Goal: Task Accomplishment & Management: Complete application form

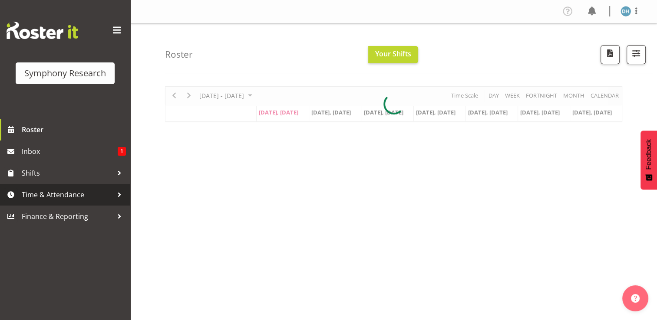
click at [52, 194] on span "Time & Attendance" at bounding box center [67, 194] width 91 height 13
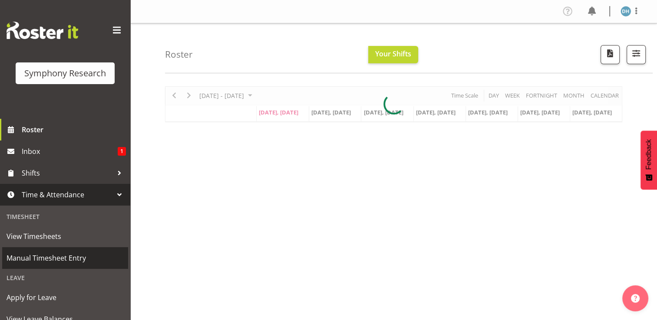
drag, startPoint x: 45, startPoint y: 256, endPoint x: 51, endPoint y: 253, distance: 6.8
click at [46, 256] on span "Manual Timesheet Entry" at bounding box center [65, 258] width 117 height 13
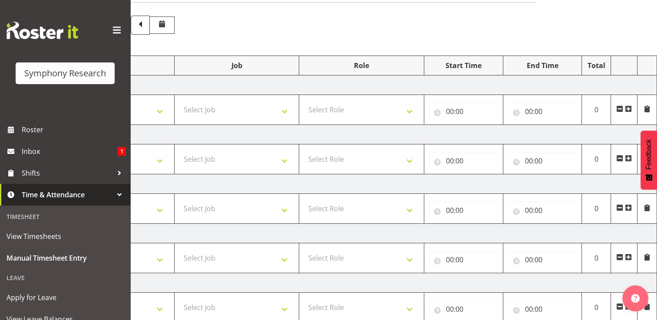
scroll to position [25, 0]
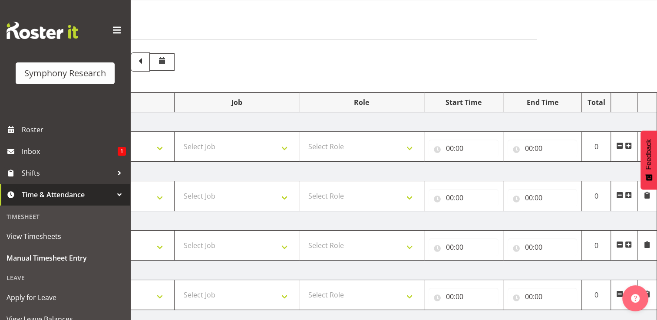
click at [629, 145] on span at bounding box center [628, 145] width 7 height 7
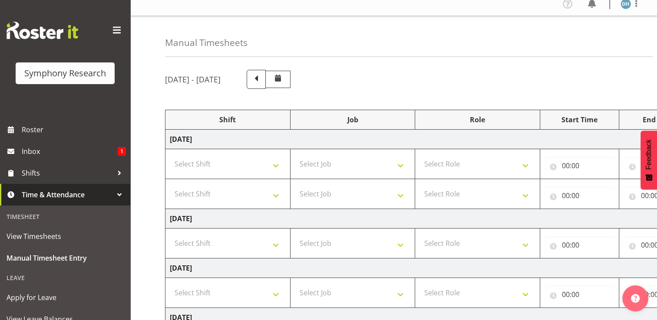
scroll to position [5, 0]
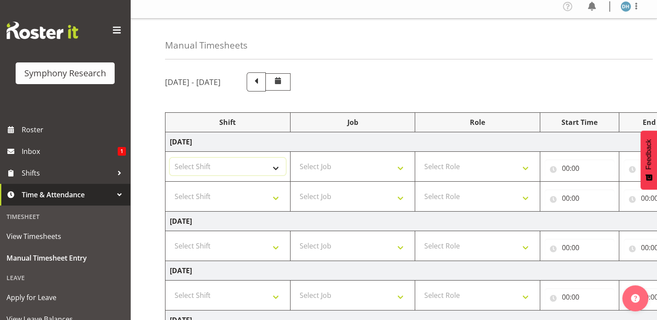
click at [275, 169] on select "Select Shift !!Weekend Residential (Roster IT Shift Label) *Business 9/10am ~ 4…" at bounding box center [228, 166] width 116 height 17
select select "57511"
click at [170, 158] on select "Select Shift !!Weekend Residential (Roster IT Shift Label) *Business 9/10am ~ 4…" at bounding box center [228, 166] width 116 height 17
click at [276, 198] on select "Select Shift !!Weekend Residential (Roster IT Shift Label) *Business 9/10am ~ 4…" at bounding box center [228, 196] width 116 height 17
select select "57511"
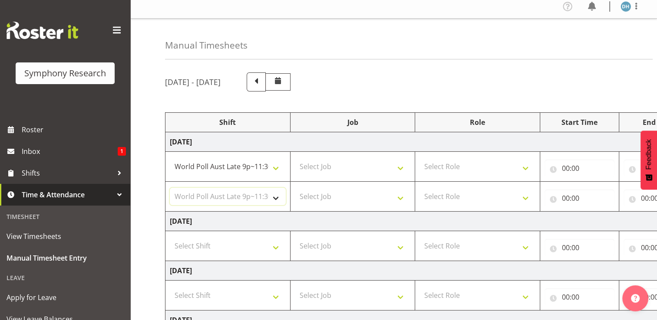
click at [170, 188] on select "Select Shift !!Weekend Residential (Roster IT Shift Label) *Business 9/10am ~ 4…" at bounding box center [228, 196] width 116 height 17
click at [403, 168] on select "Select Job 550060 IF Admin 553492 World Poll Aus Wave 2 Main 2025 553493 World …" at bounding box center [353, 166] width 116 height 17
select select "10499"
click at [295, 158] on select "Select Job 550060 IF Admin 553492 World Poll Aus Wave 2 Main 2025 553493 World …" at bounding box center [353, 166] width 116 height 17
click at [403, 195] on select "Select Job 550060 IF Admin 553492 World Poll Aus Wave 2 Main 2025 553493 World …" at bounding box center [353, 196] width 116 height 17
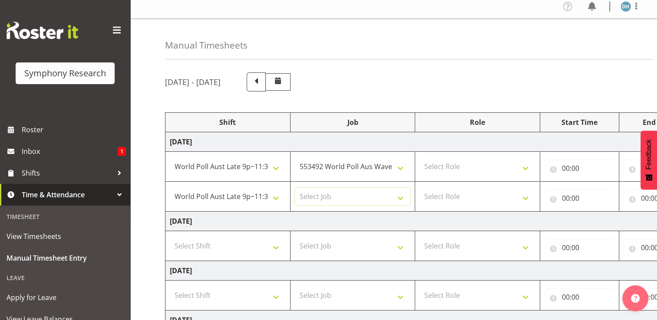
select select "10499"
click at [295, 188] on select "Select Job 550060 IF Admin 553492 World Poll Aus Wave 2 Main 2025 553493 World …" at bounding box center [353, 196] width 116 height 17
click at [526, 167] on select "Select Role Briefing Interviewing" at bounding box center [477, 166] width 116 height 17
select select "297"
click at [419, 158] on select "Select Role Briefing Interviewing" at bounding box center [477, 166] width 116 height 17
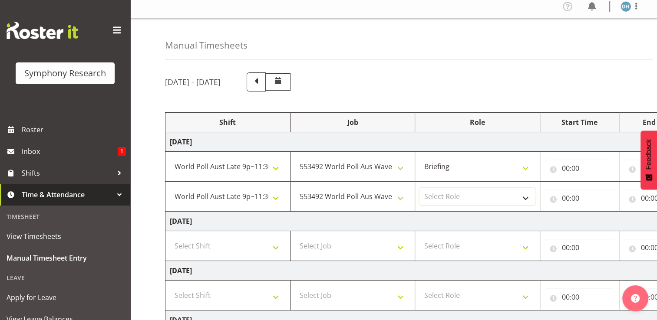
click at [530, 199] on select "Select Role Briefing Interviewing" at bounding box center [477, 196] width 116 height 17
select select "47"
click at [419, 188] on select "Select Role Briefing Interviewing" at bounding box center [477, 196] width 116 height 17
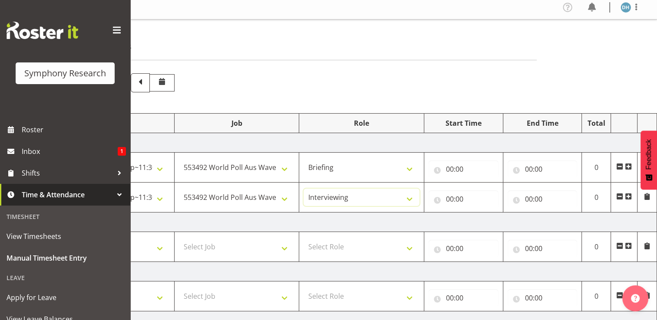
scroll to position [0, 0]
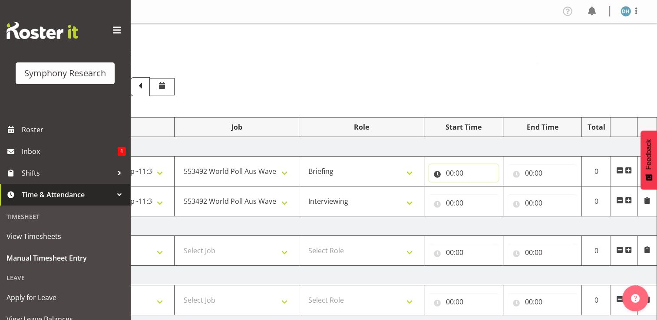
click at [459, 173] on input "00:00" at bounding box center [464, 173] width 70 height 17
click at [490, 195] on select "00 01 02 03 04 05 06 07 08 09 10 11 12 13 14 15 16 17 18 19 20 21 22 23" at bounding box center [488, 195] width 20 height 17
select select "19"
click at [478, 187] on select "00 01 02 03 04 05 06 07 08 09 10 11 12 13 14 15 16 17 18 19 20 21 22 23" at bounding box center [488, 195] width 20 height 17
type input "19:00"
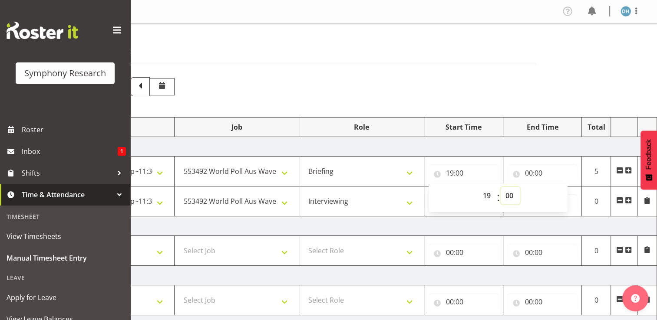
click at [512, 197] on select "00 01 02 03 04 05 06 07 08 09 10 11 12 13 14 15 16 17 18 19 20 21 22 23 24 25 2…" at bounding box center [511, 195] width 20 height 17
select select "30"
click at [501, 187] on select "00 01 02 03 04 05 06 07 08 09 10 11 12 13 14 15 16 17 18 19 20 21 22 23 24 25 2…" at bounding box center [511, 195] width 20 height 17
type input "19:30"
click at [540, 173] on input "00:00" at bounding box center [543, 173] width 70 height 17
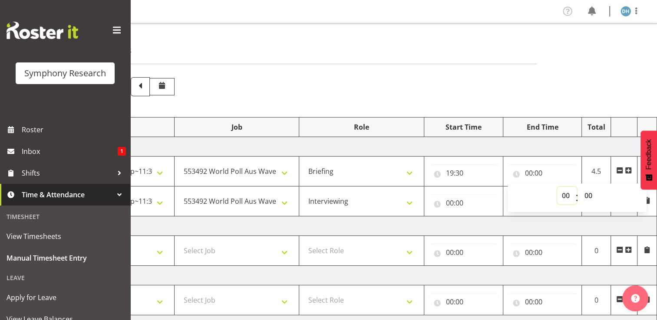
click at [565, 196] on select "00 01 02 03 04 05 06 07 08 09 10 11 12 13 14 15 16 17 18 19 20 21 22 23" at bounding box center [567, 195] width 20 height 17
select select "19"
click at [557, 187] on select "00 01 02 03 04 05 06 07 08 09 10 11 12 13 14 15 16 17 18 19 20 21 22 23" at bounding box center [567, 195] width 20 height 17
type input "19:00"
click at [589, 195] on select "00 01 02 03 04 05 06 07 08 09 10 11 12 13 14 15 16 17 18 19 20 21 22 23 24 25 2…" at bounding box center [590, 195] width 20 height 17
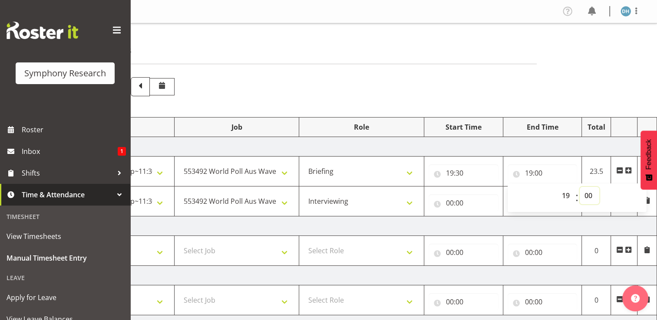
select select "35"
click at [580, 187] on select "00 01 02 03 04 05 06 07 08 09 10 11 12 13 14 15 16 17 18 19 20 21 22 23 24 25 2…" at bounding box center [590, 195] width 20 height 17
type input "19:35"
click at [461, 202] on input "00:00" at bounding box center [464, 203] width 70 height 17
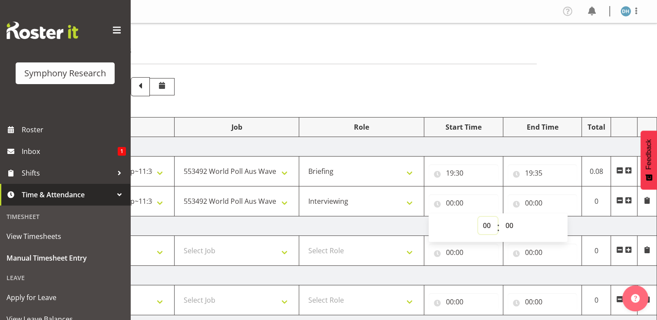
click at [489, 226] on select "00 01 02 03 04 05 06 07 08 09 10 11 12 13 14 15 16 17 18 19 20 21 22 23" at bounding box center [488, 225] width 20 height 17
select select "19"
click at [478, 217] on select "00 01 02 03 04 05 06 07 08 09 10 11 12 13 14 15 16 17 18 19 20 21 22 23" at bounding box center [488, 225] width 20 height 17
type input "19:00"
click at [511, 226] on select "00 01 02 03 04 05 06 07 08 09 10 11 12 13 14 15 16 17 18 19 20 21 22 23 24 25 2…" at bounding box center [511, 225] width 20 height 17
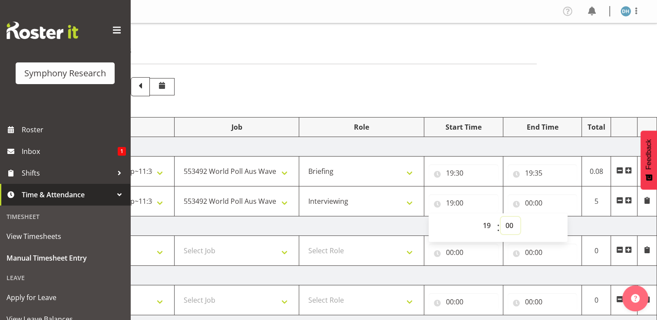
select select "35"
click at [501, 217] on select "00 01 02 03 04 05 06 07 08 09 10 11 12 13 14 15 16 17 18 19 20 21 22 23 24 25 2…" at bounding box center [511, 225] width 20 height 17
type input "19:35"
click at [538, 203] on input "00:00" at bounding box center [543, 203] width 70 height 17
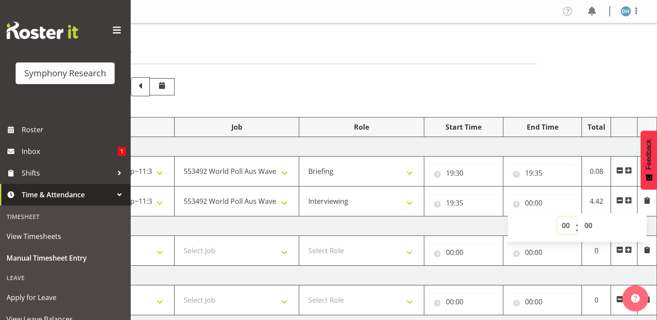
click at [568, 227] on select "00 01 02 03 04 05 06 07 08 09 10 11 12 13 14 15 16 17 18 19 20 21 22 23" at bounding box center [567, 225] width 20 height 17
select select "23"
click at [557, 217] on select "00 01 02 03 04 05 06 07 08 09 10 11 12 13 14 15 16 17 18 19 20 21 22 23" at bounding box center [567, 225] width 20 height 17
type input "23:00"
click at [589, 225] on select "00 01 02 03 04 05 06 07 08 09 10 11 12 13 14 15 16 17 18 19 20 21 22 23 24 25 2…" at bounding box center [590, 225] width 20 height 17
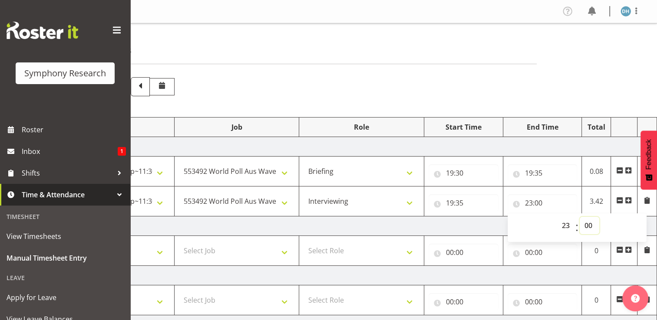
select select "30"
click at [580, 217] on select "00 01 02 03 04 05 06 07 08 09 10 11 12 13 14 15 16 17 18 19 20 21 22 23 24 25 2…" at bounding box center [590, 225] width 20 height 17
type input "23:30"
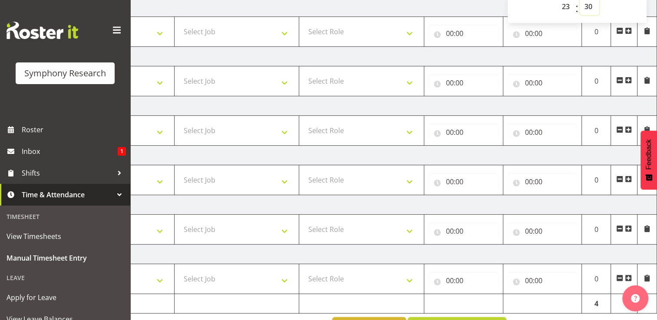
scroll to position [247, 0]
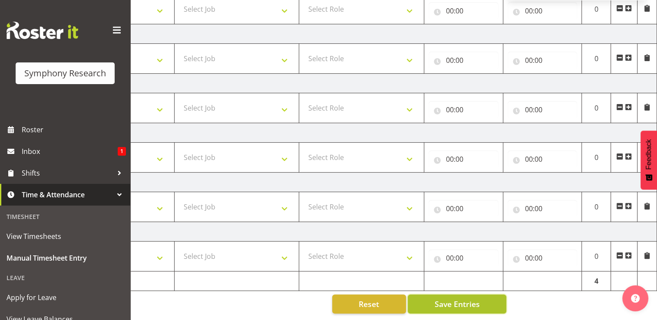
click at [468, 300] on span "Save Entries" at bounding box center [456, 304] width 45 height 11
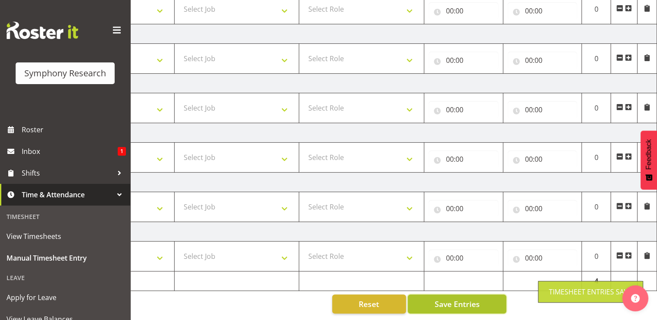
click at [469, 299] on span "Save Entries" at bounding box center [456, 304] width 45 height 11
